Goal: Transaction & Acquisition: Download file/media

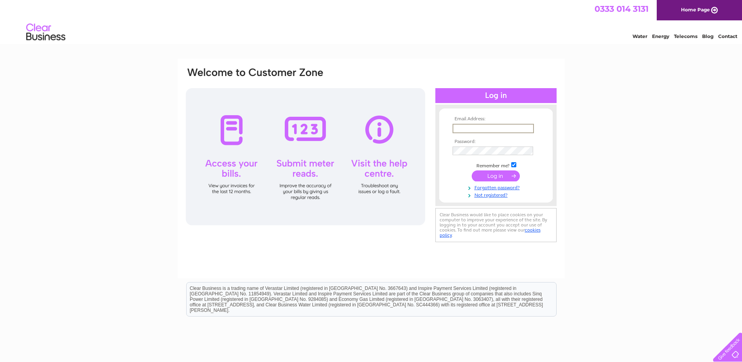
click at [472, 126] on input "text" at bounding box center [493, 128] width 81 height 9
type input "la@longdencook.com"
click at [472, 170] on input "submit" at bounding box center [496, 175] width 48 height 11
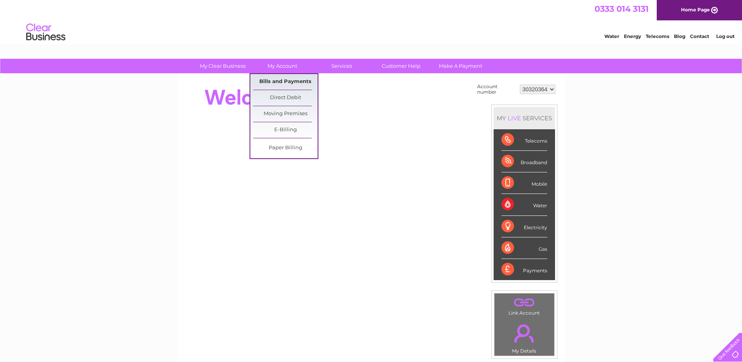
click at [287, 75] on link "Bills and Payments" at bounding box center [285, 82] width 65 height 16
click at [286, 80] on link "Bills and Payments" at bounding box center [285, 82] width 65 height 16
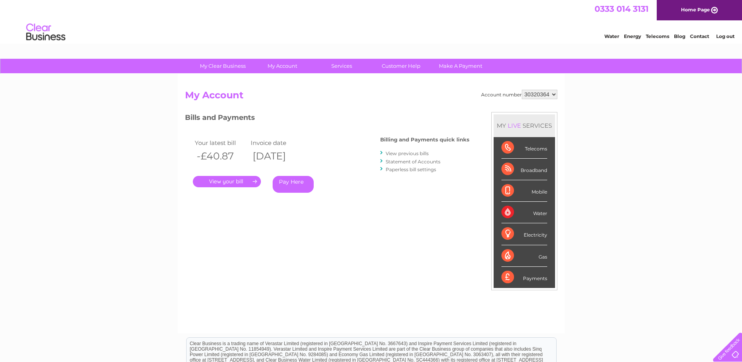
click at [415, 153] on link "View previous bills" at bounding box center [407, 153] width 43 height 6
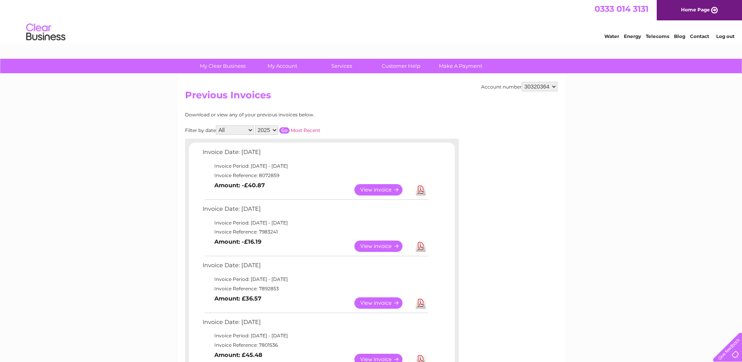
click at [421, 188] on link "Download" at bounding box center [421, 189] width 10 height 11
